Goal: Information Seeking & Learning: Learn about a topic

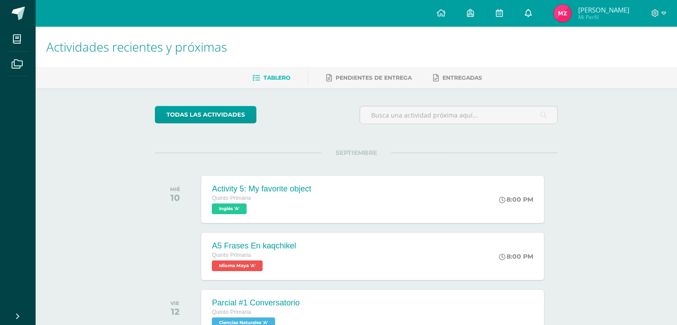
scroll to position [35, 0]
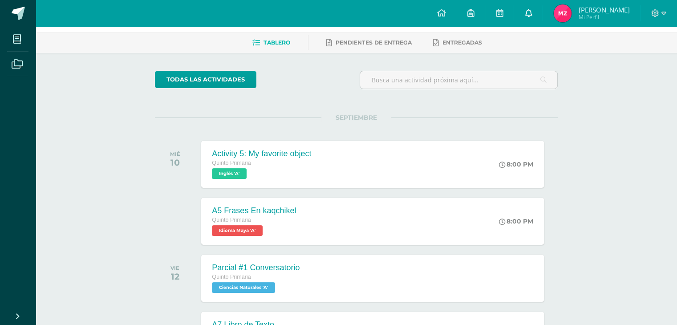
drag, startPoint x: 0, startPoint y: 0, endPoint x: 538, endPoint y: 13, distance: 538.2
click at [532, 13] on icon at bounding box center [528, 13] width 7 height 8
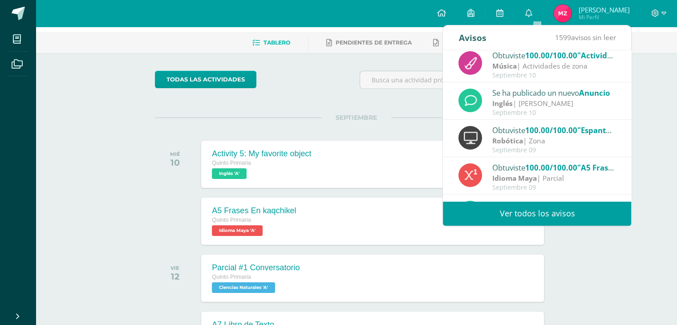
scroll to position [0, 0]
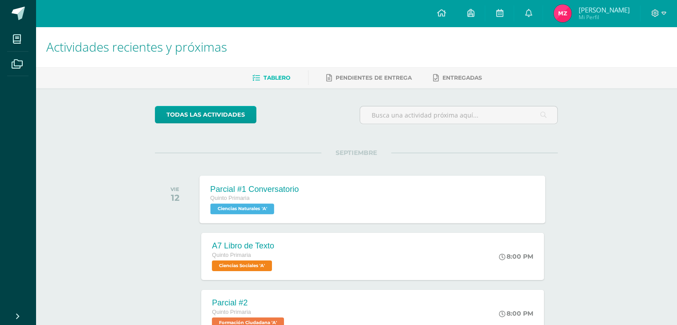
click at [266, 205] on span "Ciencias Naturales 'A'" at bounding box center [243, 208] width 64 height 11
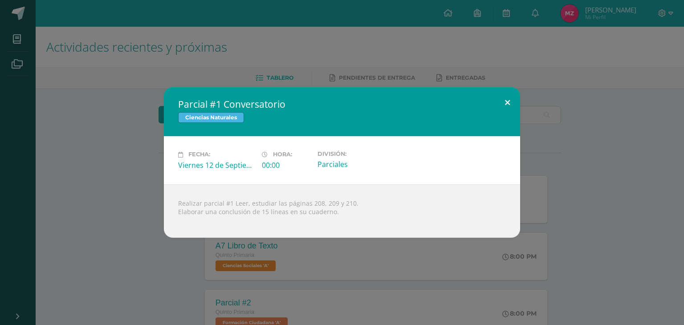
click at [507, 102] on button at bounding box center [506, 102] width 25 height 30
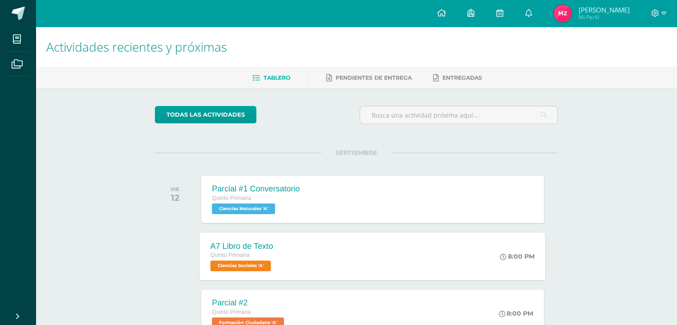
click at [262, 271] on div "A7 Libro de Texto Quinto Primaria Ciencias Sociales 'A'" at bounding box center [242, 256] width 85 height 48
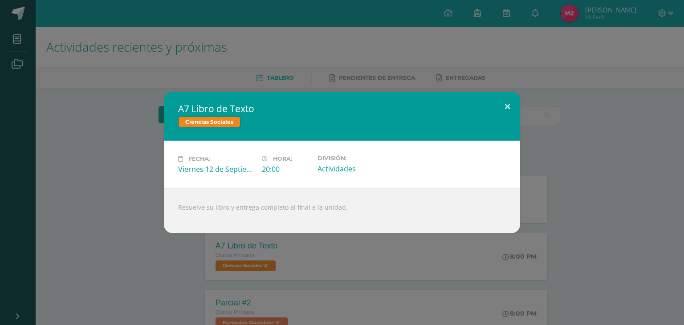
click at [510, 107] on button at bounding box center [506, 107] width 25 height 30
